Goal: Transaction & Acquisition: Purchase product/service

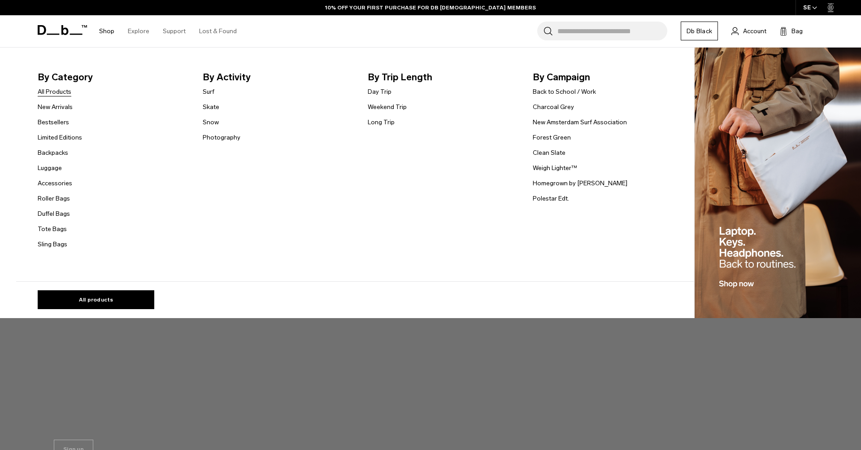
click at [61, 91] on link "All Products" at bounding box center [55, 91] width 34 height 9
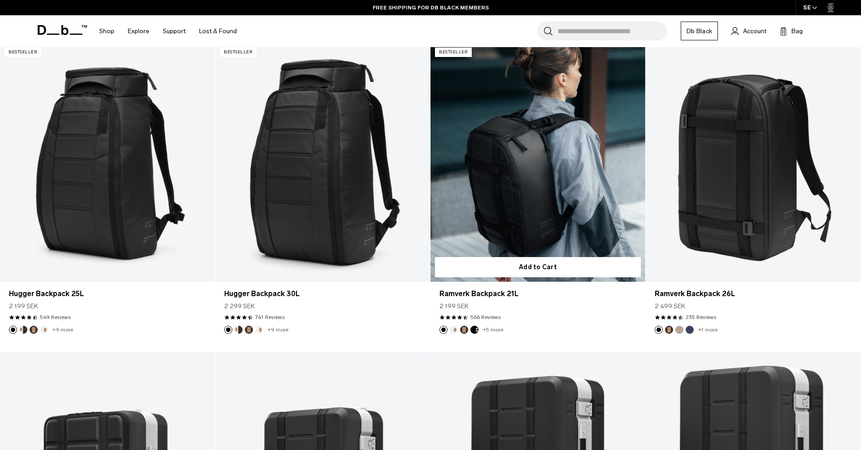
scroll to position [217, 0]
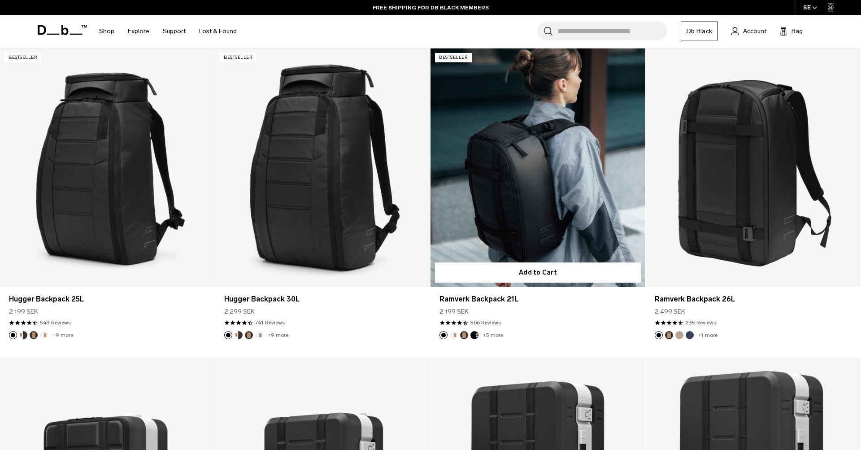
click at [521, 220] on link "Ramverk Backpack 21L" at bounding box center [537, 167] width 215 height 239
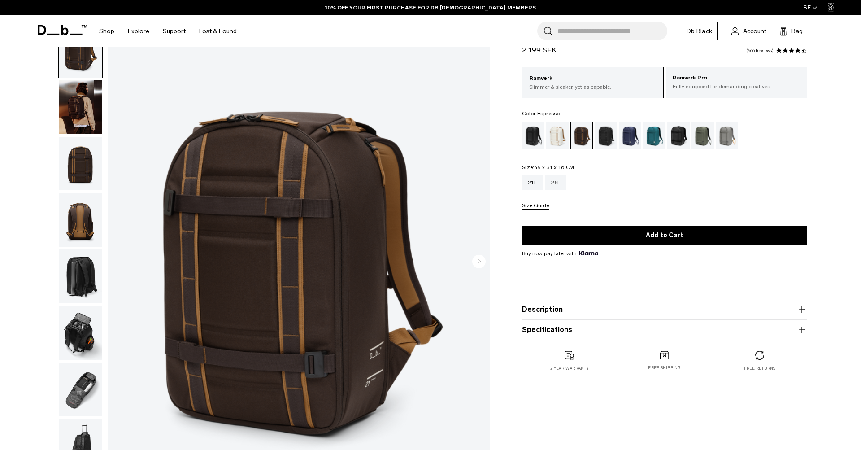
click at [69, 333] on img "button" at bounding box center [80, 333] width 43 height 54
click at [75, 339] on img "button" at bounding box center [80, 333] width 43 height 54
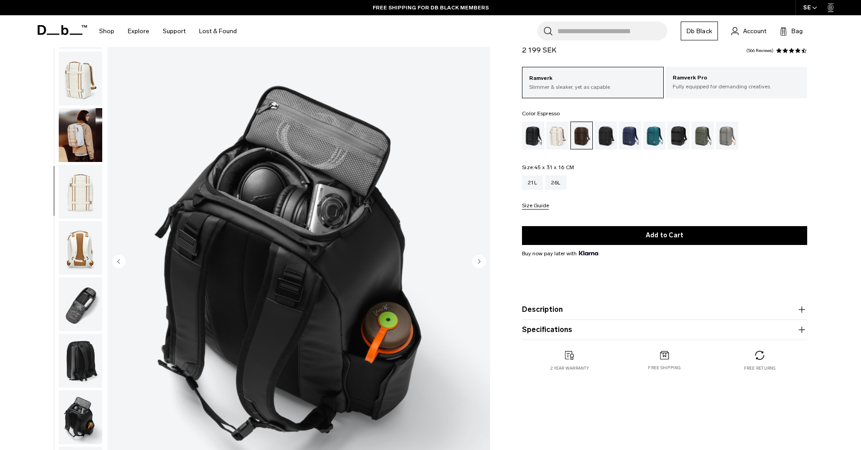
scroll to position [434, 0]
click at [78, 310] on img "button" at bounding box center [80, 304] width 43 height 54
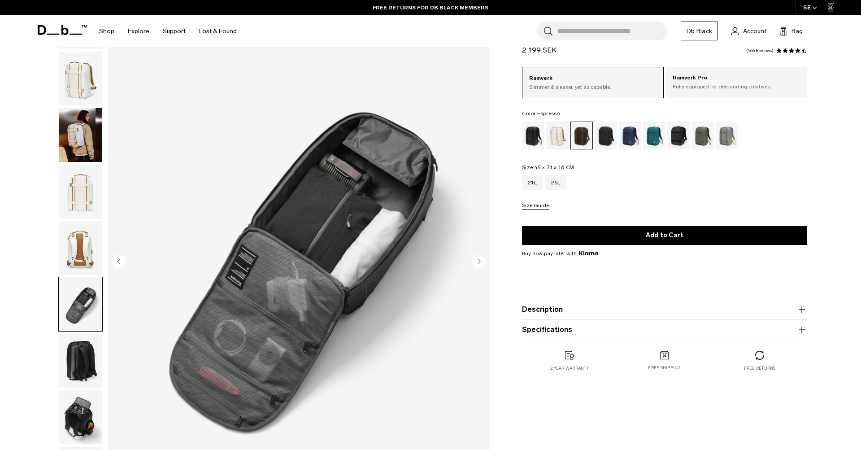
click at [89, 361] on img "button" at bounding box center [80, 361] width 43 height 54
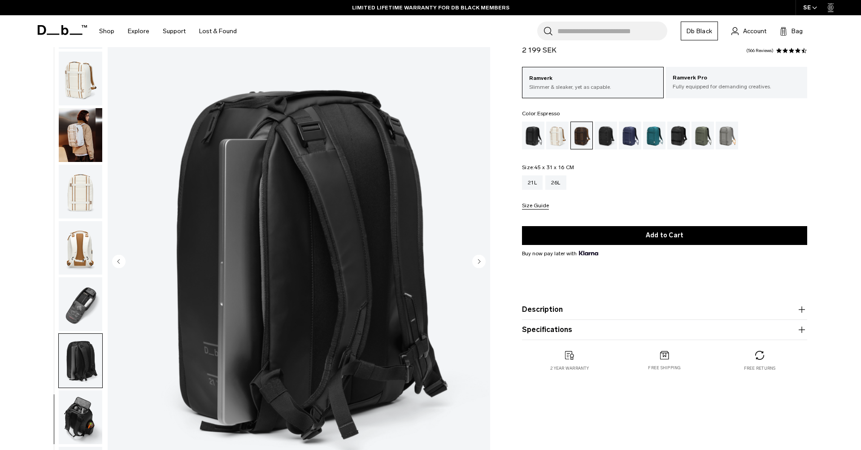
click at [76, 288] on img "button" at bounding box center [80, 304] width 43 height 54
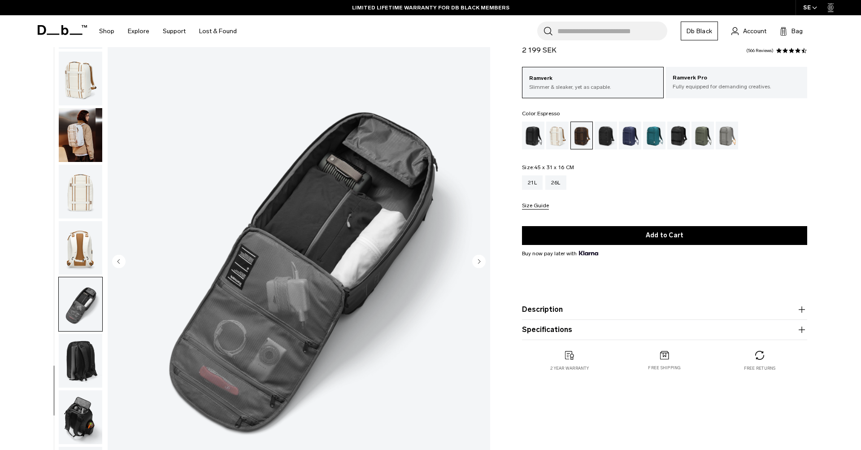
click at [82, 230] on img "button" at bounding box center [80, 248] width 43 height 54
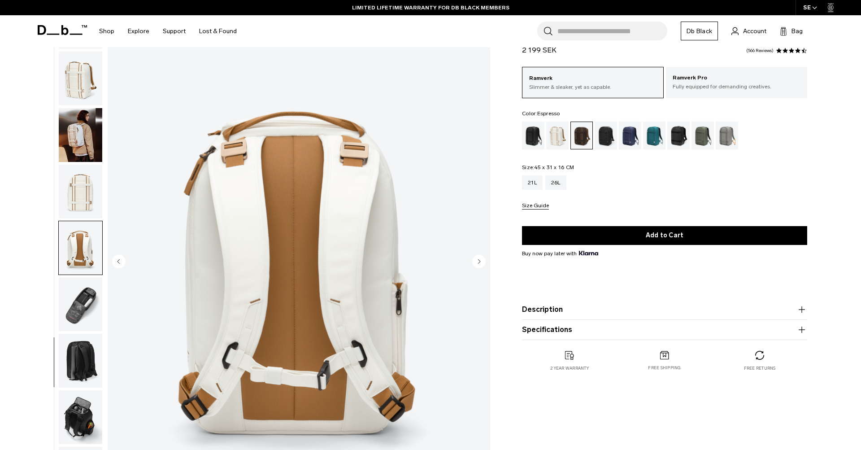
click at [61, 193] on img "button" at bounding box center [80, 192] width 43 height 54
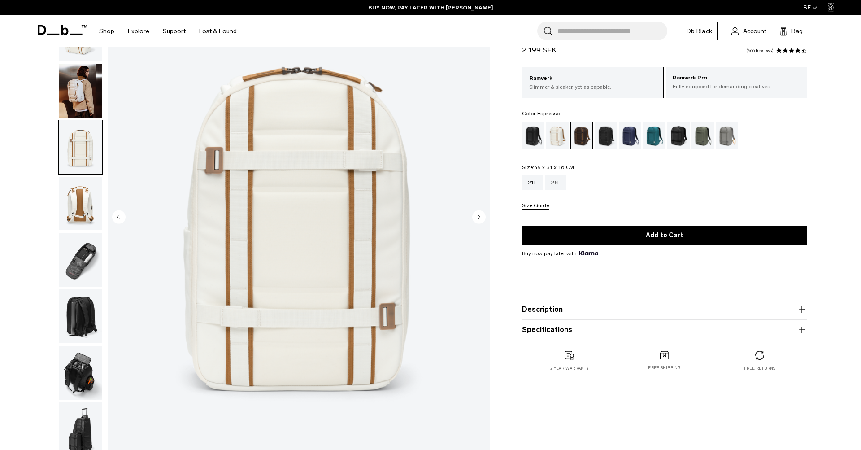
scroll to position [82, 0]
click at [479, 215] on circle "Next slide" at bounding box center [478, 216] width 13 height 13
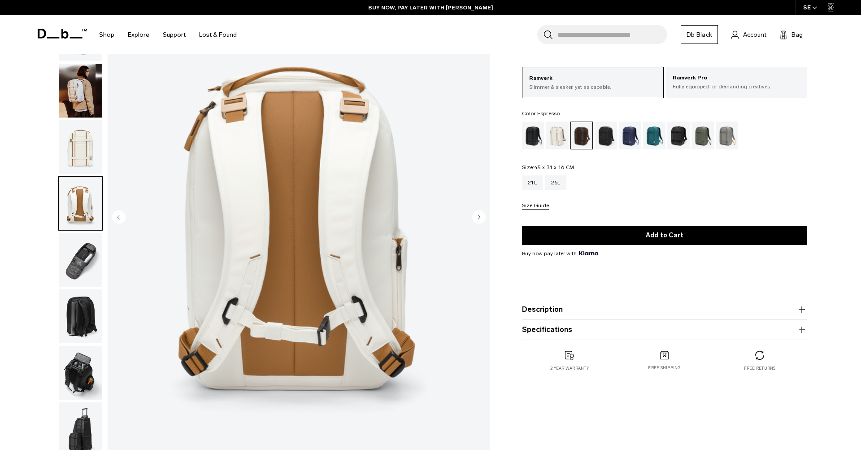
click at [479, 215] on circle "Next slide" at bounding box center [478, 216] width 13 height 13
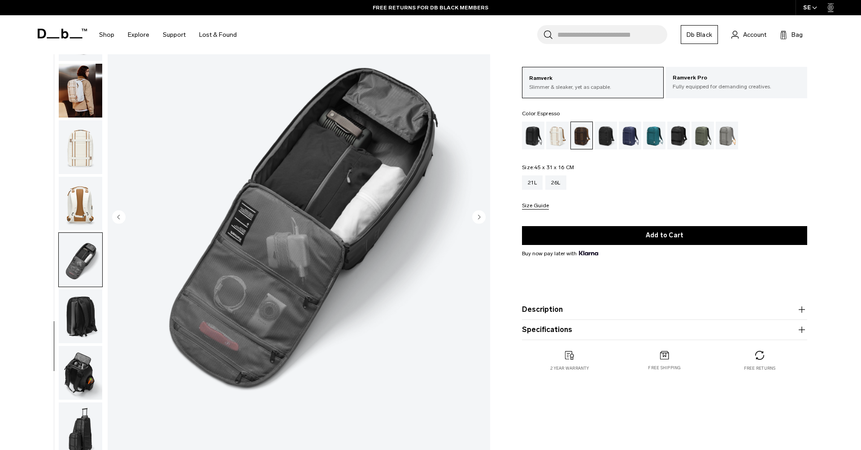
click at [78, 89] on img "button" at bounding box center [80, 91] width 43 height 54
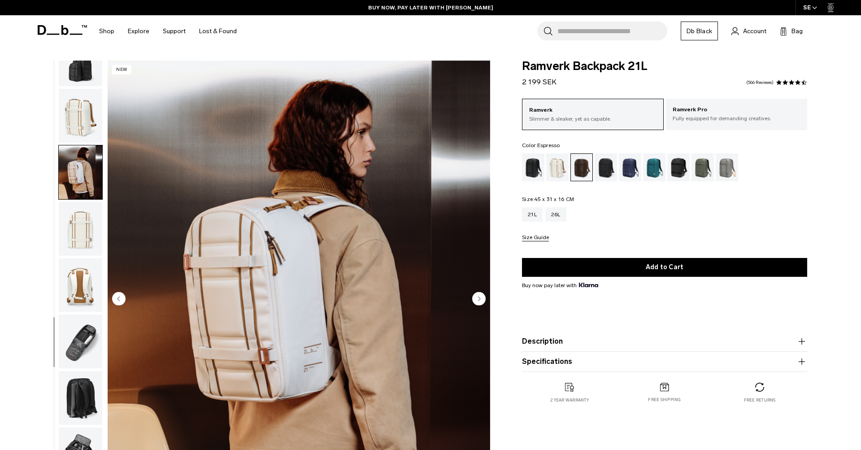
scroll to position [0, 0]
click at [720, 121] on p "Fully equipped for demanding creatives." at bounding box center [737, 118] width 128 height 8
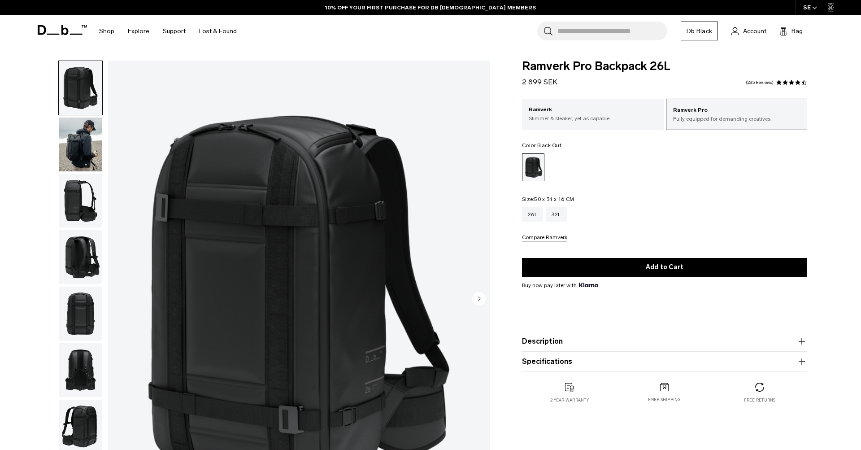
click at [81, 195] on img "button" at bounding box center [80, 201] width 43 height 54
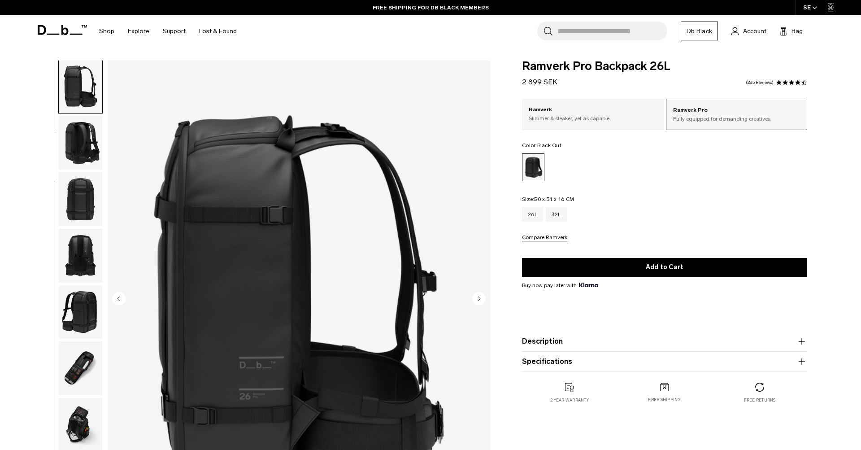
click at [77, 206] on img "button" at bounding box center [80, 199] width 43 height 54
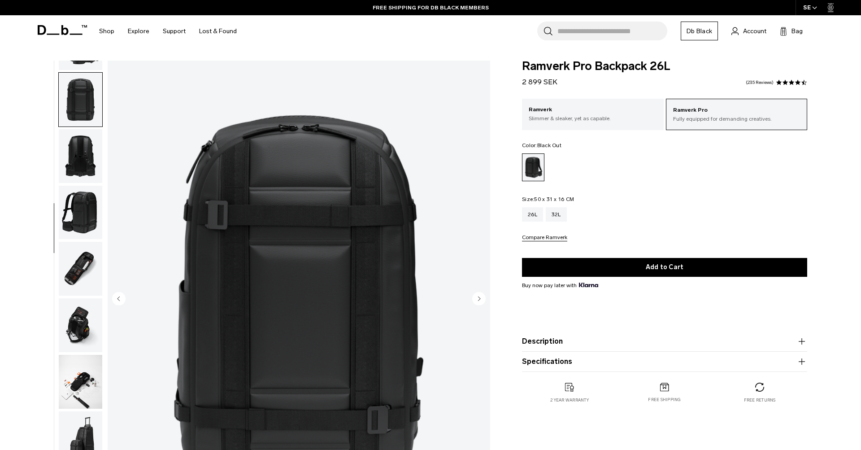
scroll to position [228, 0]
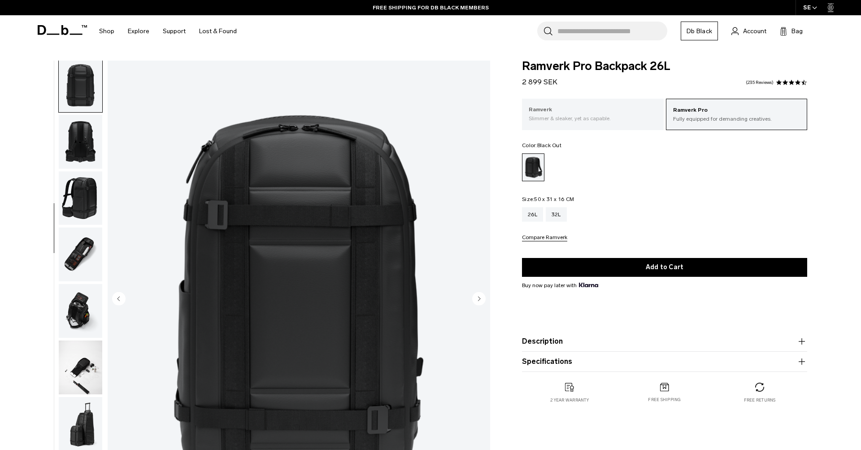
click at [574, 104] on div "Ramverk Slimmer & sleaker, yet as capable." at bounding box center [593, 114] width 142 height 30
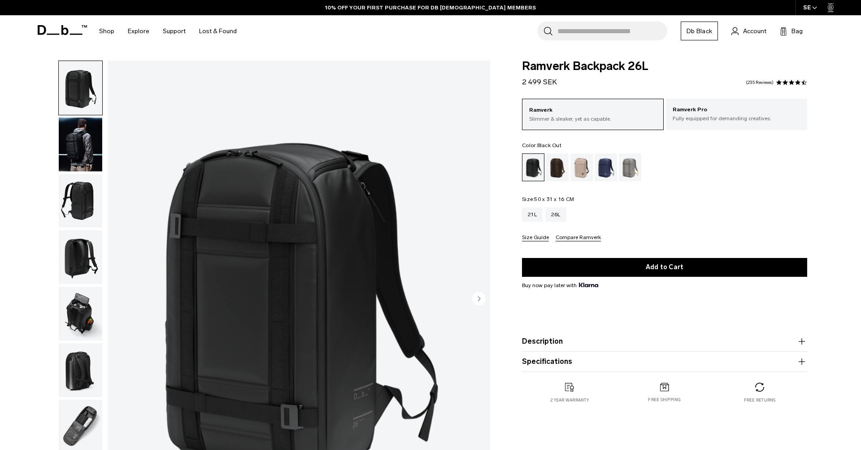
click at [665, 169] on ul at bounding box center [664, 167] width 285 height 28
click at [534, 214] on div "21L" at bounding box center [532, 214] width 21 height 14
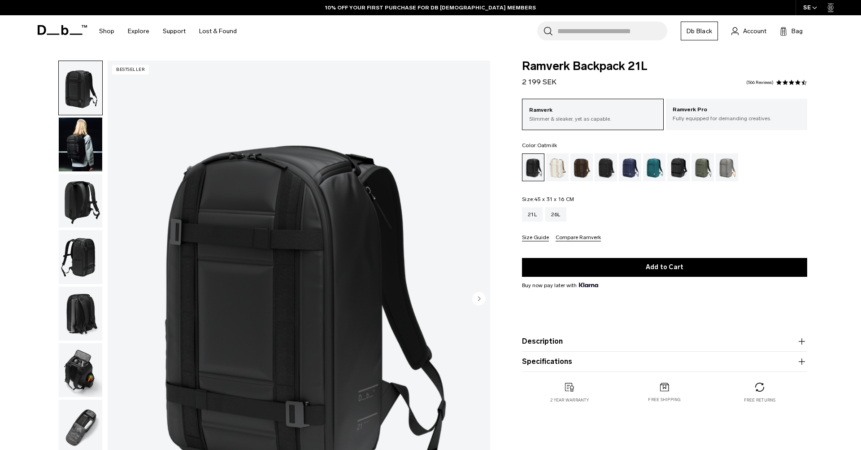
click at [558, 167] on div "Oatmilk" at bounding box center [557, 167] width 23 height 28
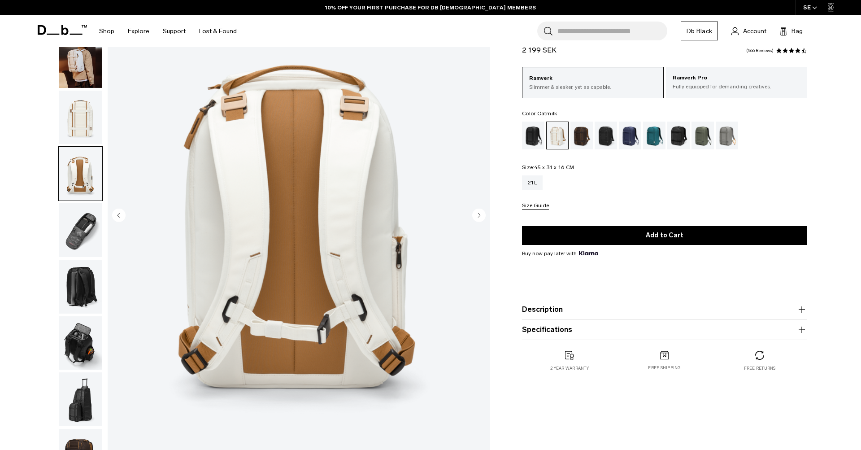
click at [72, 121] on img "button" at bounding box center [80, 118] width 43 height 54
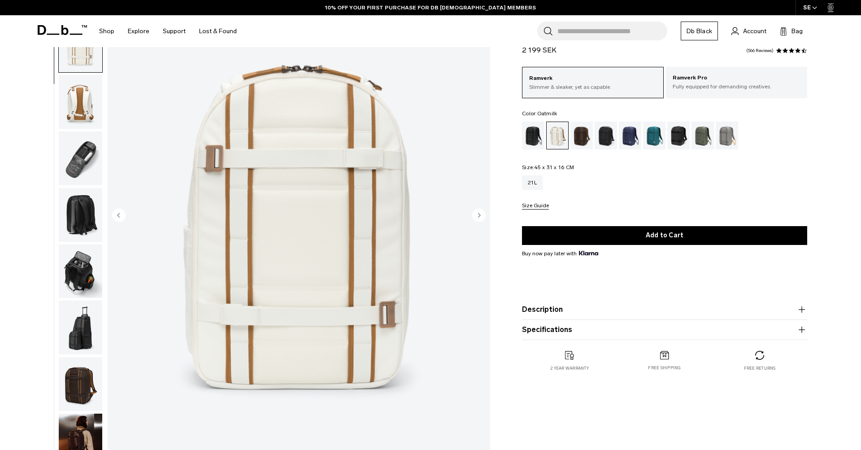
scroll to position [114, 0]
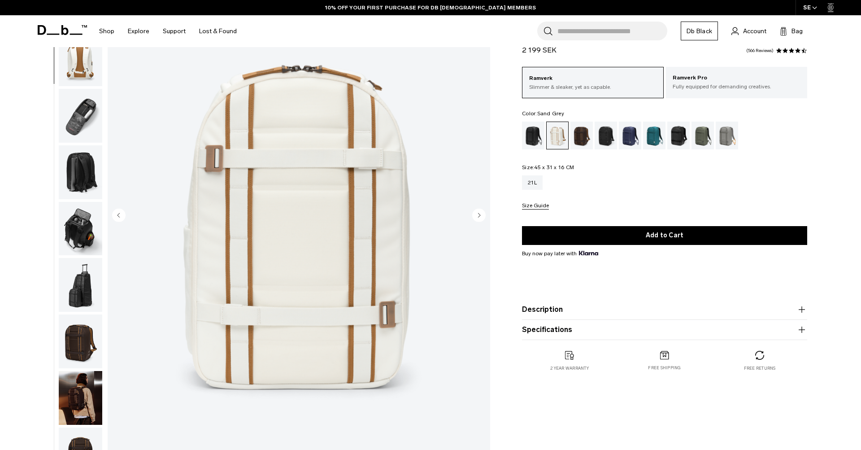
click at [726, 136] on div "Sand Grey" at bounding box center [727, 136] width 23 height 28
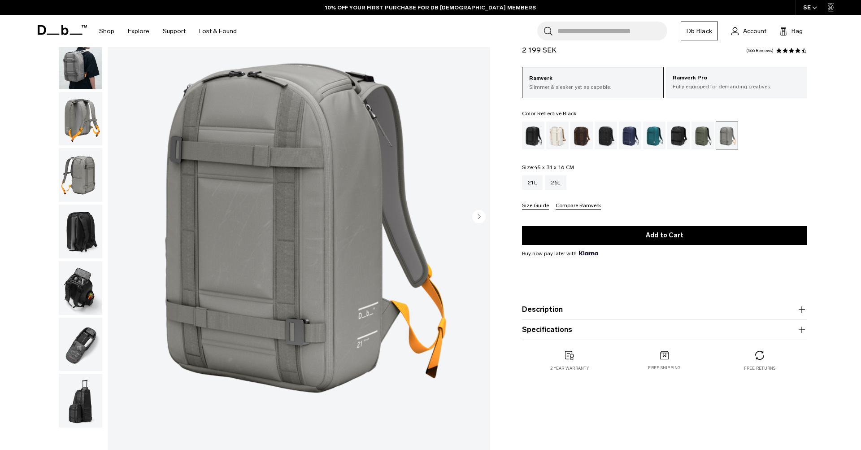
click at [680, 135] on div "Reflective Black" at bounding box center [678, 136] width 23 height 28
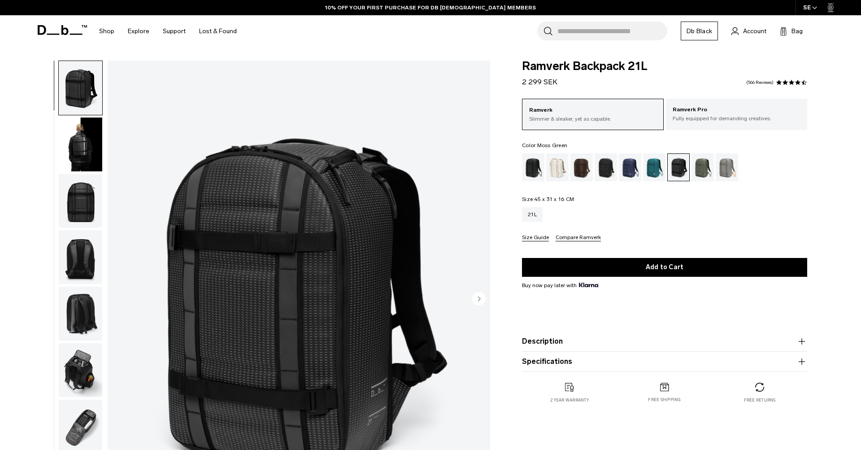
click at [704, 170] on div "Moss Green" at bounding box center [702, 167] width 23 height 28
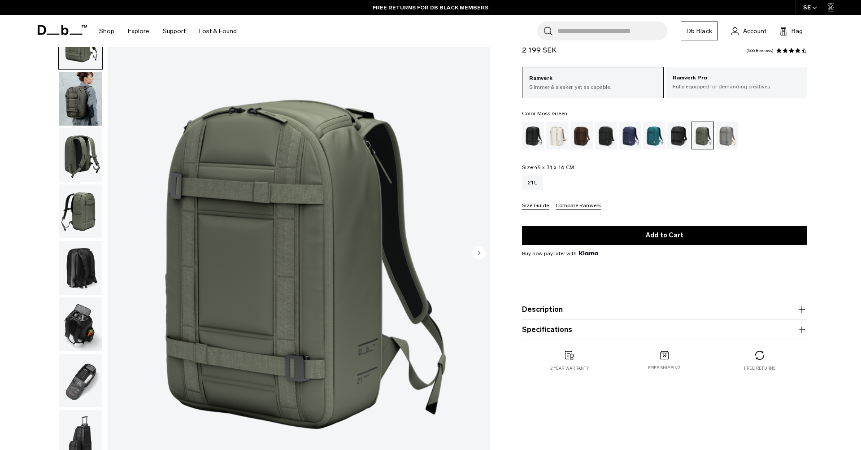
click at [70, 387] on img "button" at bounding box center [80, 381] width 43 height 54
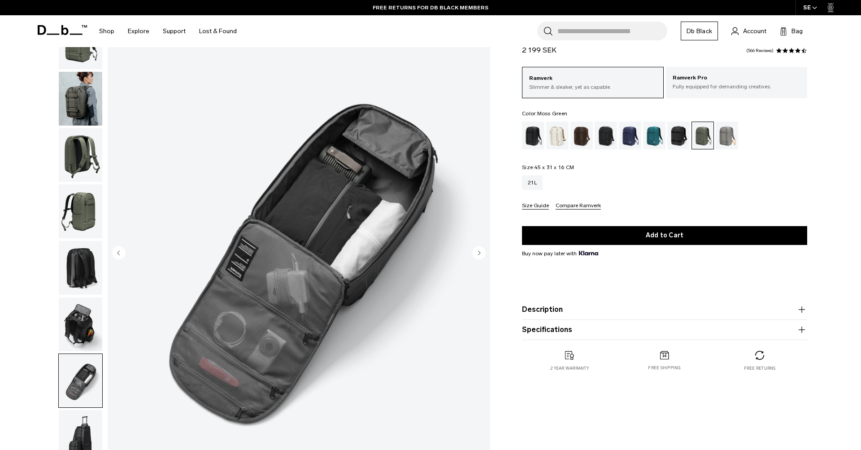
click at [87, 330] on img "button" at bounding box center [80, 324] width 43 height 54
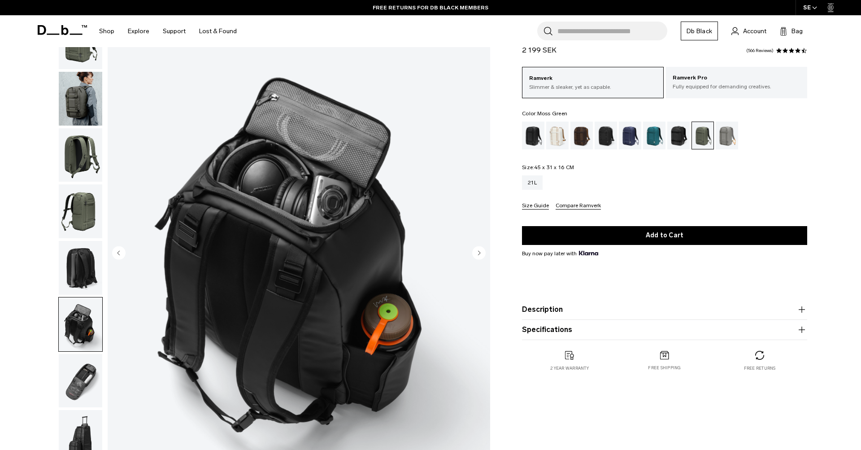
click at [86, 386] on img "button" at bounding box center [80, 381] width 43 height 54
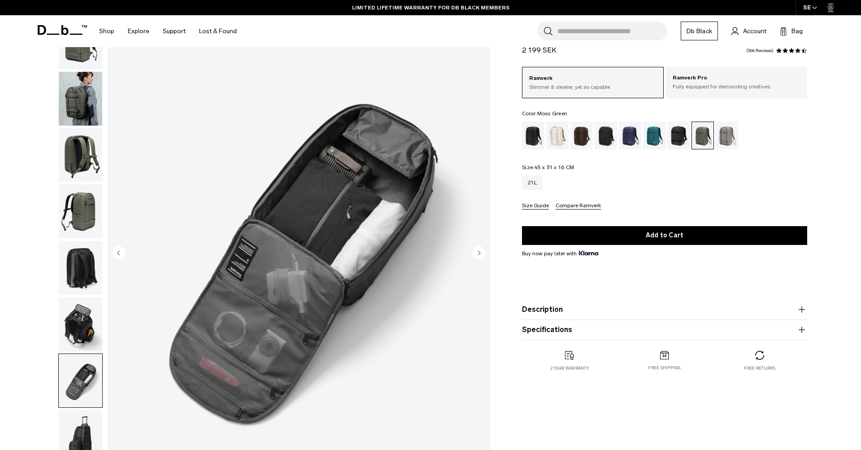
click at [78, 432] on img "button" at bounding box center [80, 437] width 43 height 54
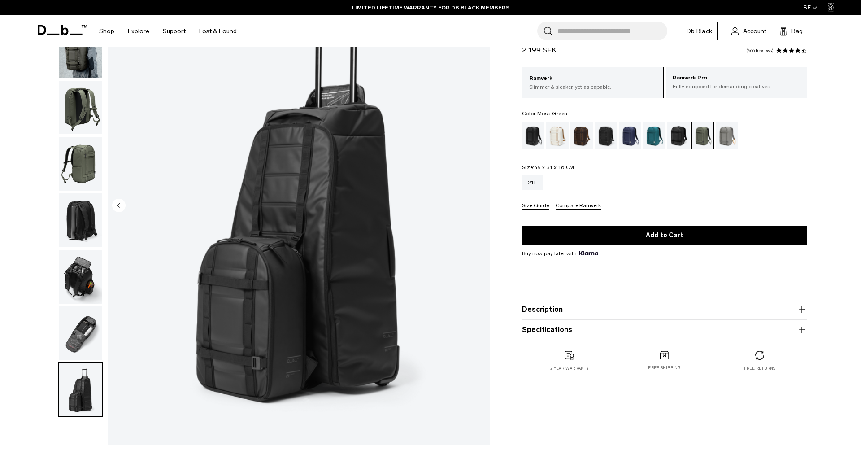
scroll to position [87, 0]
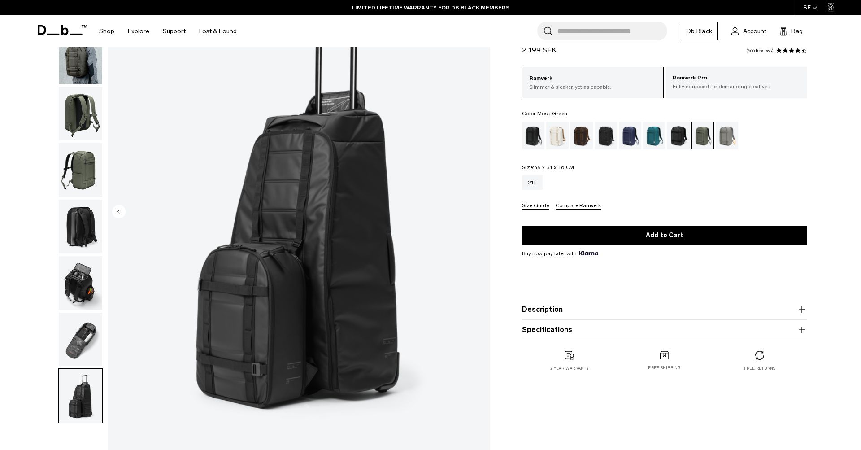
click at [83, 226] on img "button" at bounding box center [80, 227] width 43 height 54
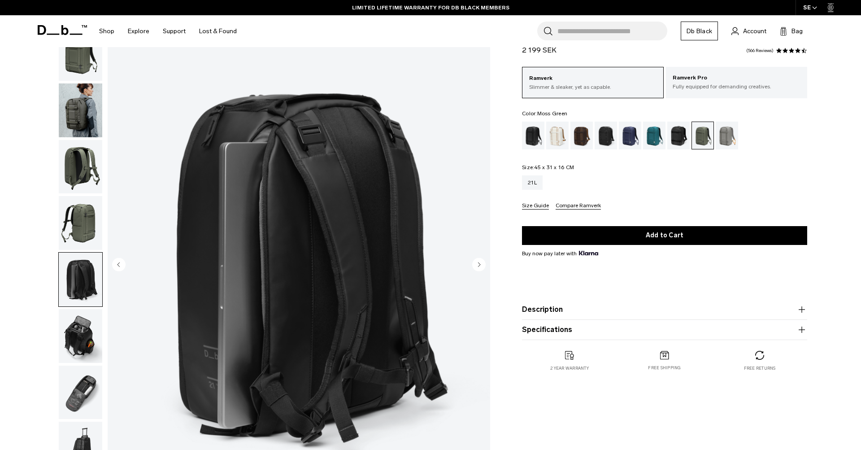
scroll to position [24, 0]
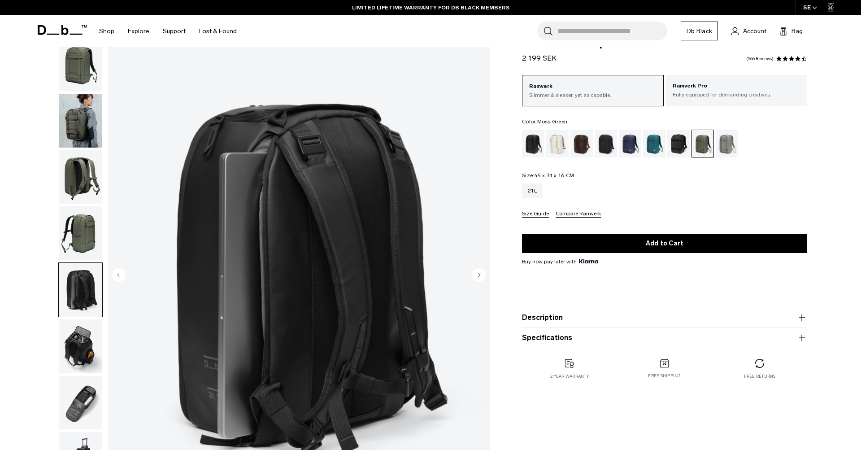
click at [83, 74] on img "button" at bounding box center [80, 64] width 43 height 54
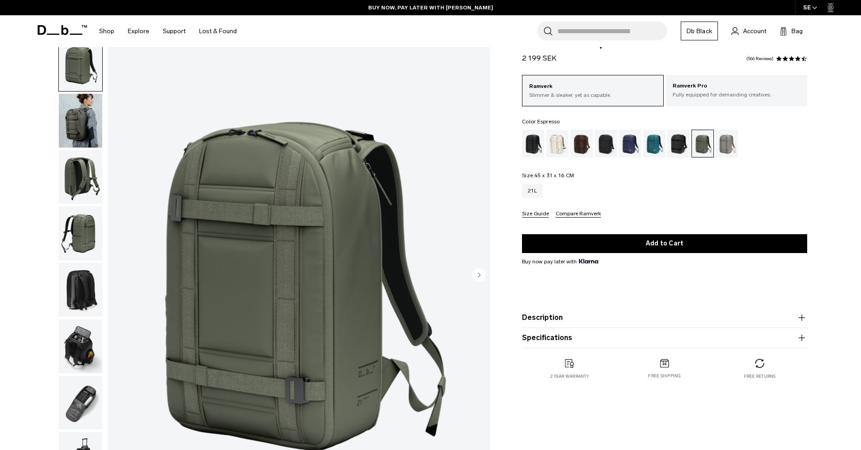
click at [578, 145] on div "Espresso" at bounding box center [581, 144] width 23 height 28
